Goal: Task Accomplishment & Management: Manage account settings

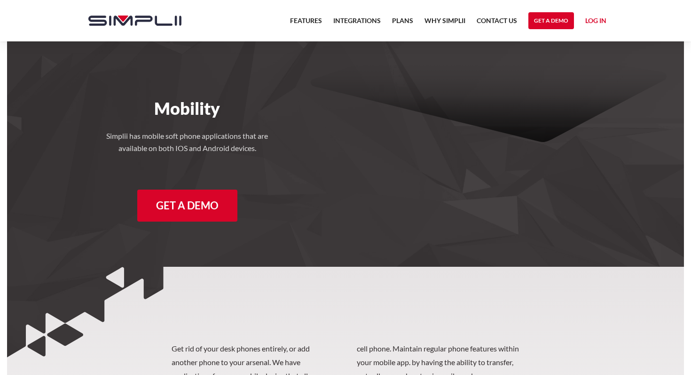
click at [592, 21] on link "Log in" at bounding box center [596, 22] width 21 height 14
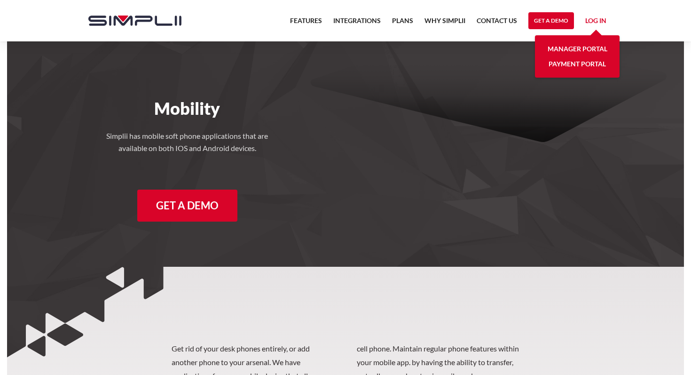
click at [561, 52] on link "Manager Portal" at bounding box center [578, 48] width 60 height 15
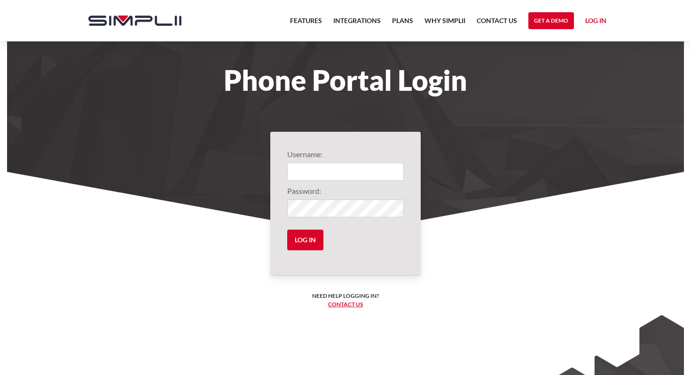
click at [351, 175] on input "Login" at bounding box center [345, 172] width 117 height 18
click at [344, 171] on input "Login" at bounding box center [345, 172] width 117 height 18
click at [379, 173] on input "juanita.gaeta@gmail.xom" at bounding box center [345, 172] width 117 height 18
type input "juanita.gaeta@gmail.com"
click at [316, 240] on input "Log in" at bounding box center [305, 240] width 36 height 21
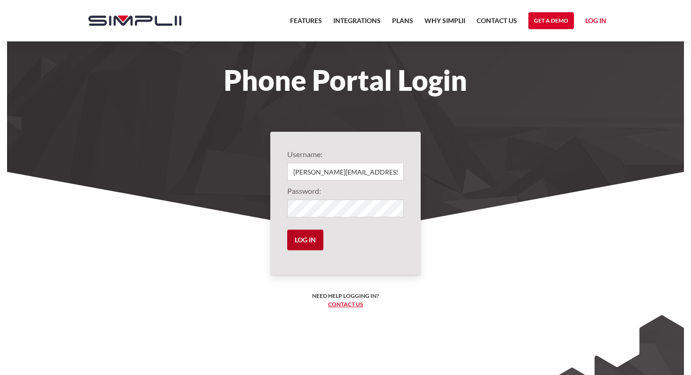
click at [301, 247] on input "Log in" at bounding box center [305, 240] width 36 height 21
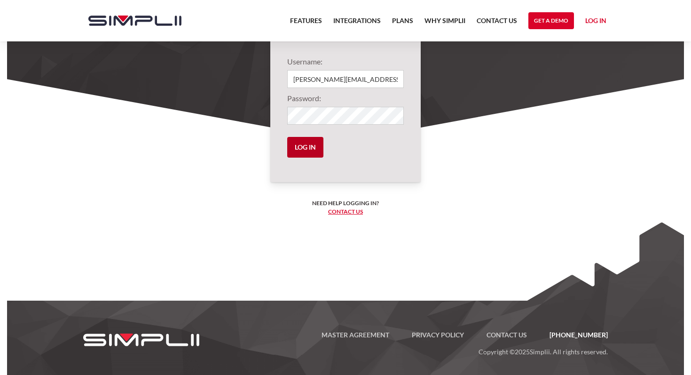
scroll to position [97, 0]
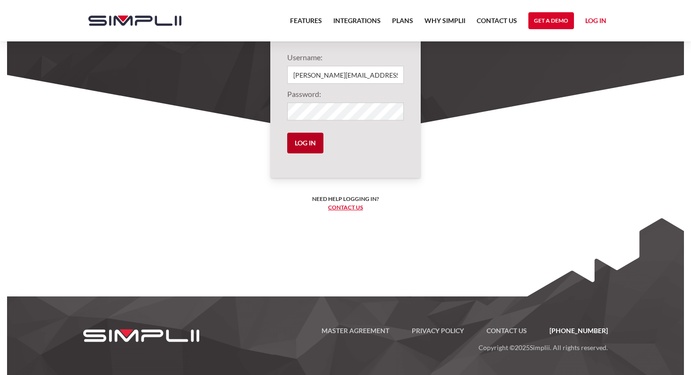
click at [306, 141] on input "Log in" at bounding box center [305, 143] width 36 height 21
click at [304, 148] on input "Log in" at bounding box center [305, 143] width 36 height 21
click at [590, 22] on link "Log in" at bounding box center [596, 22] width 21 height 14
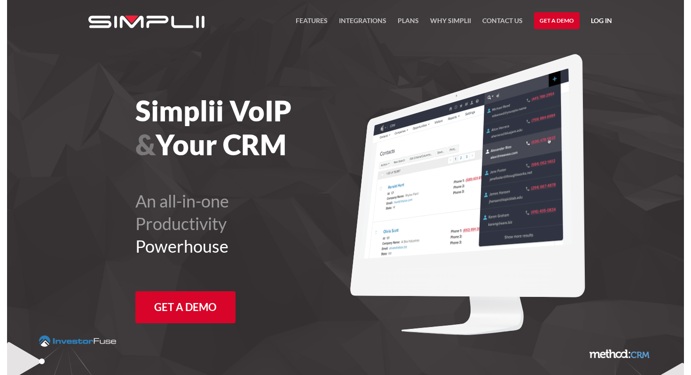
click at [597, 22] on link "Log in" at bounding box center [601, 22] width 21 height 14
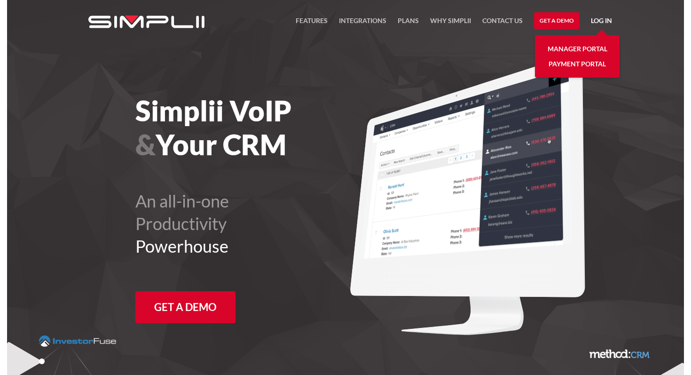
click at [571, 66] on link "Payment Portal" at bounding box center [577, 63] width 57 height 15
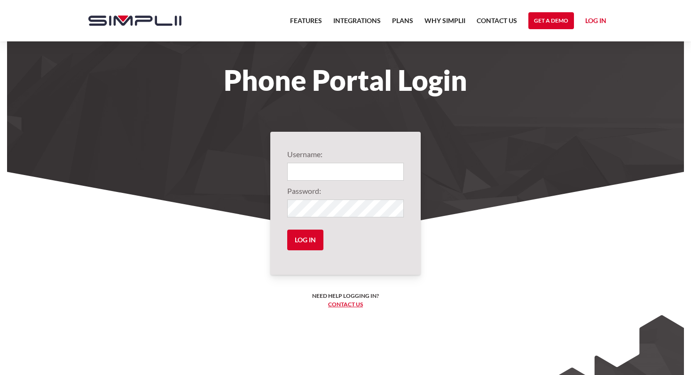
click at [337, 176] on input "Login" at bounding box center [345, 172] width 117 height 18
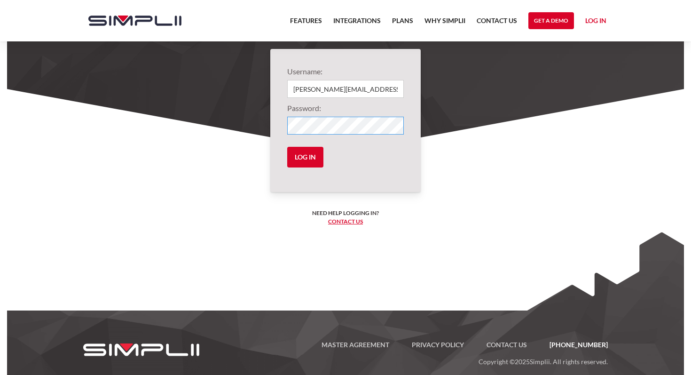
scroll to position [97, 0]
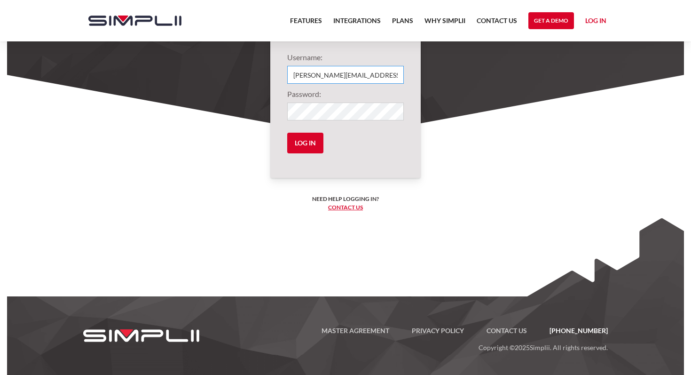
click at [370, 83] on input "[PERSON_NAME][EMAIL_ADDRESS][PERSON_NAME][DOMAIN_NAME]" at bounding box center [345, 75] width 117 height 18
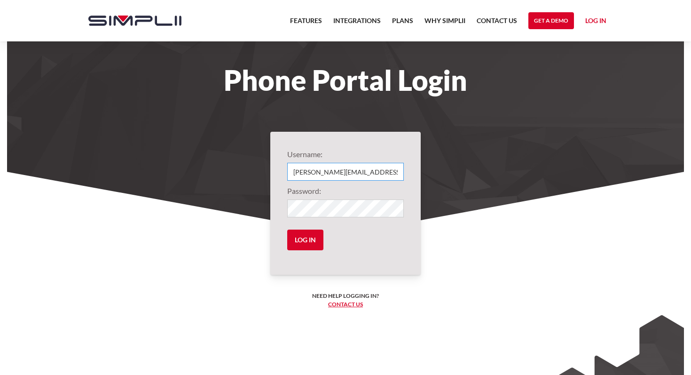
scroll to position [1, 0]
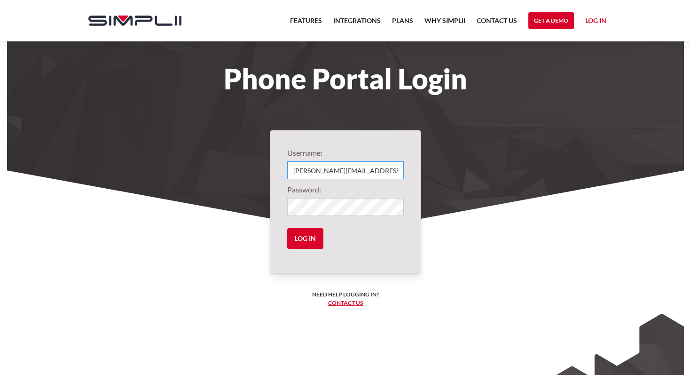
type input "juanita.gaeta@gmail.com"
click at [287, 228] on input "Log in" at bounding box center [305, 238] width 36 height 21
click at [308, 233] on input "Log in" at bounding box center [305, 238] width 36 height 21
click at [364, 195] on label"] "Password:" at bounding box center [345, 189] width 117 height 11
click at [257, 199] on section "Username: juanita.gaeta@gmail.com Password: Log in Need help logging in? ‍ Cont…" at bounding box center [345, 292] width 677 height 244
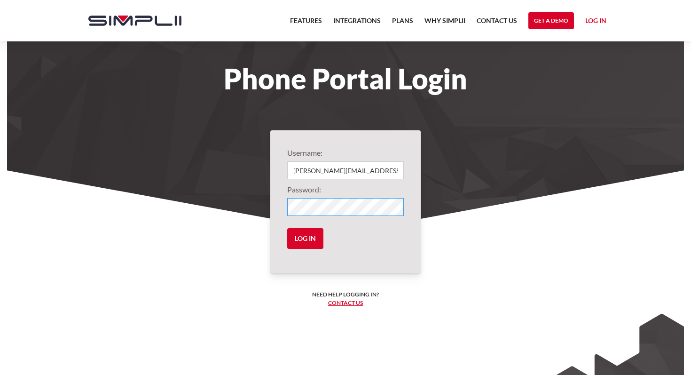
click at [272, 206] on div "Username: juanita.gaeta@gmail.com Password: Log in Need help logging in? ‍ Cont…" at bounding box center [345, 201] width 151 height 143
click at [287, 228] on input "Log in" at bounding box center [305, 238] width 36 height 21
click at [305, 240] on input "Log in" at bounding box center [305, 238] width 36 height 21
click at [305, 239] on input "Log in" at bounding box center [305, 238] width 36 height 21
click at [334, 303] on link "Contact us" at bounding box center [345, 302] width 35 height 7
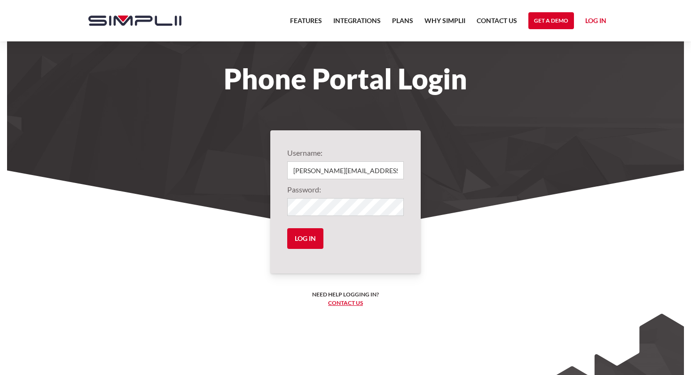
click at [597, 20] on link "Log in" at bounding box center [596, 22] width 21 height 14
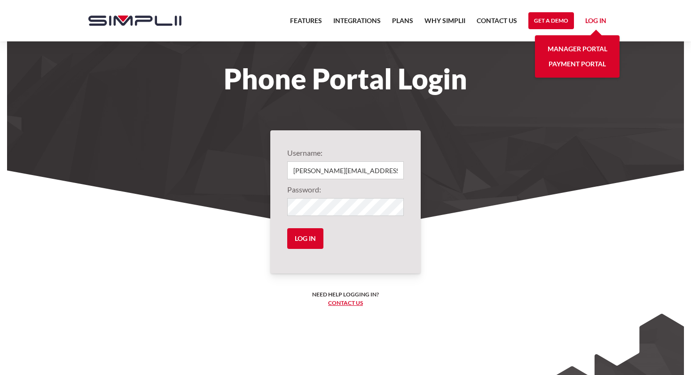
click at [583, 50] on link "Manager Portal" at bounding box center [578, 48] width 60 height 15
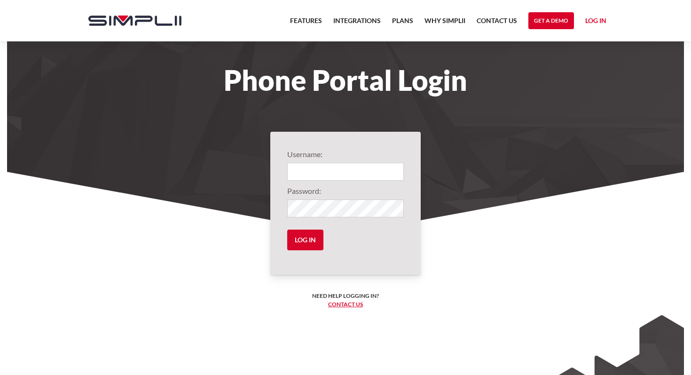
click at [335, 173] on input "Login" at bounding box center [345, 172] width 117 height 18
type input "juanita.gaeta@gmail.com"
click at [309, 238] on input "Log in" at bounding box center [305, 240] width 36 height 21
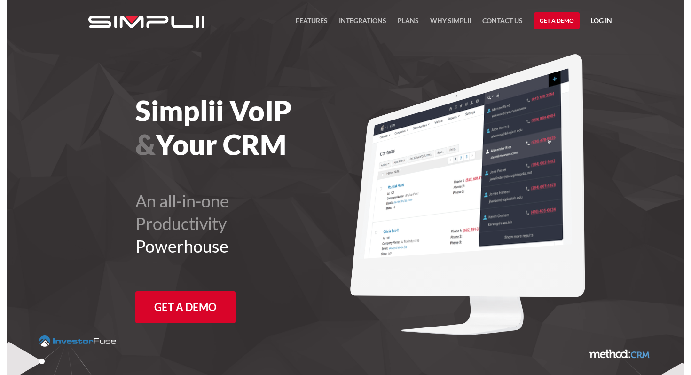
click at [609, 17] on link "Log in" at bounding box center [601, 22] width 21 height 14
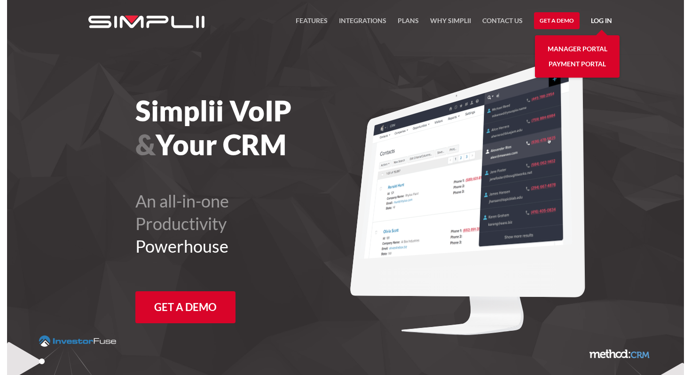
click at [588, 48] on link "Manager Portal" at bounding box center [578, 48] width 60 height 15
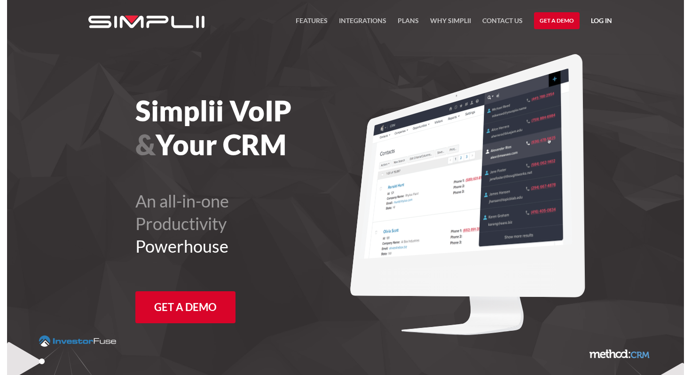
click at [605, 20] on link "Log in" at bounding box center [601, 22] width 21 height 14
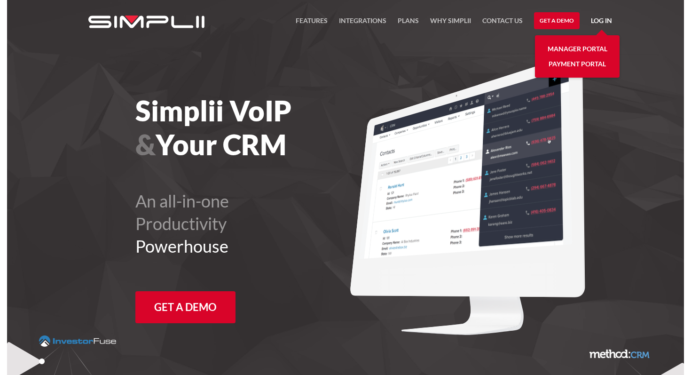
click at [558, 48] on link "Manager Portal" at bounding box center [578, 48] width 60 height 15
